Goal: Information Seeking & Learning: Learn about a topic

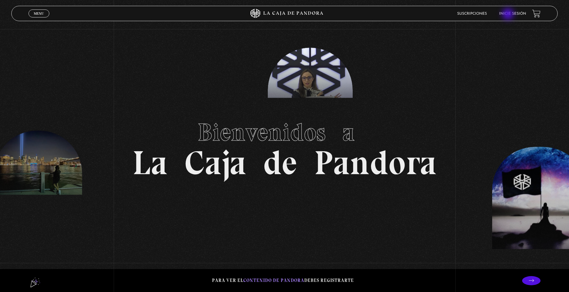
click at [508, 15] on link "Inicie sesión" at bounding box center [512, 14] width 27 height 4
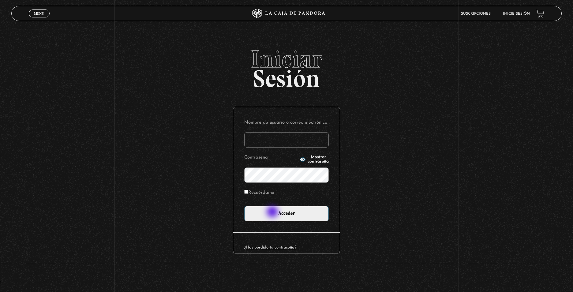
type input "CinthyaVA"
click at [274, 212] on input "Acceder" at bounding box center [286, 213] width 85 height 15
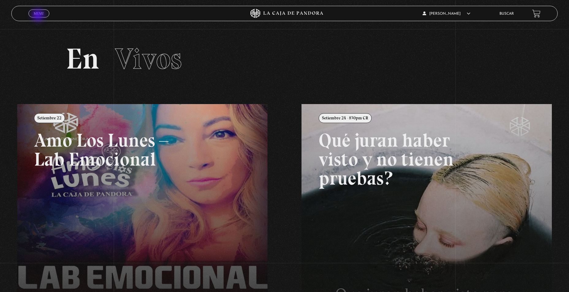
click at [39, 15] on span "Menu" at bounding box center [39, 14] width 10 height 4
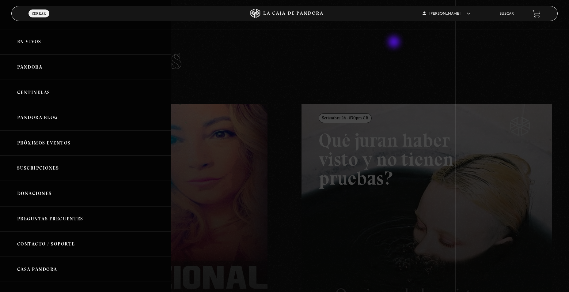
drag, startPoint x: 394, startPoint y: 43, endPoint x: 443, endPoint y: 24, distance: 52.3
click at [396, 43] on div at bounding box center [284, 146] width 569 height 292
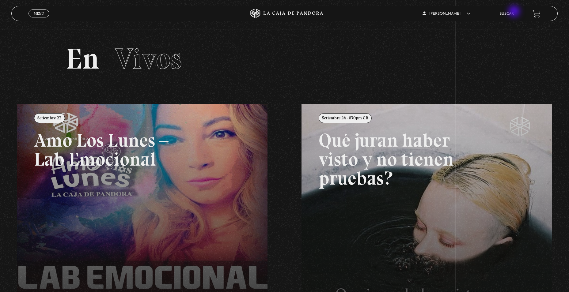
click at [513, 12] on link "Buscar" at bounding box center [506, 14] width 14 height 4
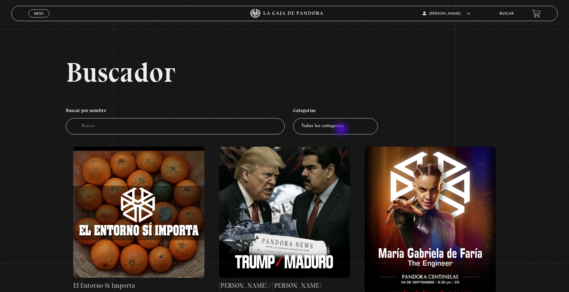
click at [342, 130] on select "Todas las categorías 11:11 Humanitario (1) Amo los Lunes (3) Análisis de series…" at bounding box center [335, 126] width 85 height 16
select select "teorias-de-conspiracion"
click at [295, 118] on select "Todas las categorías 11:11 Humanitario (1) Amo los Lunes (3) Análisis de series…" at bounding box center [335, 126] width 85 height 16
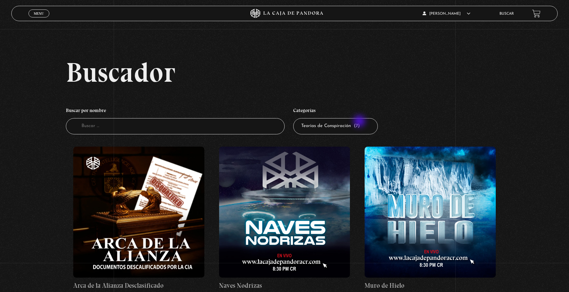
click at [360, 122] on select "Todas las categorías 11:11 Humanitario (1) Amo los [DATE] (3) Análisis de serie…" at bounding box center [335, 126] width 85 height 16
select select "nuevo-orden-mundial-nwo"
click at [295, 118] on select "Todas las categorías 11:11 Humanitario (1) Amo los Lunes (3) Análisis de series…" at bounding box center [335, 126] width 85 height 16
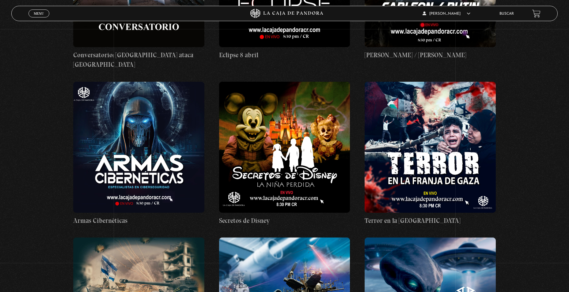
scroll to position [1286, 0]
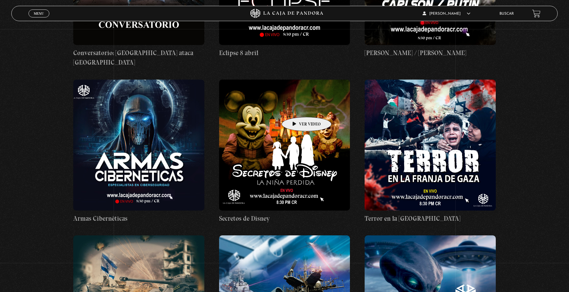
click at [297, 108] on figure at bounding box center [284, 145] width 131 height 131
